Goal: Information Seeking & Learning: Learn about a topic

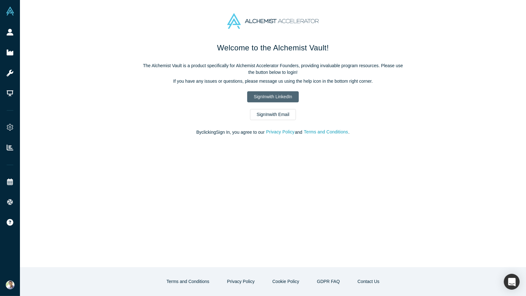
click at [256, 92] on link "Sign In with LinkedIn" at bounding box center [273, 96] width 52 height 11
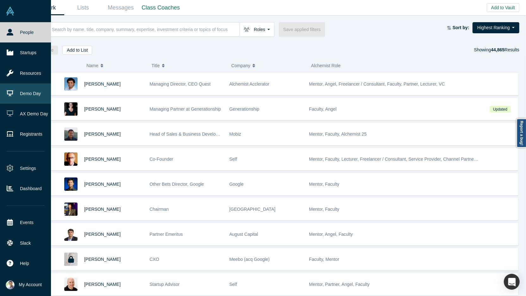
click at [25, 98] on link "Demo Day" at bounding box center [25, 93] width 51 height 20
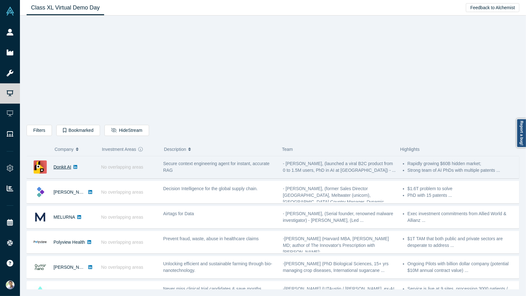
click at [64, 166] on link "Donkit AI" at bounding box center [63, 166] width 18 height 5
